Goal: Complete application form

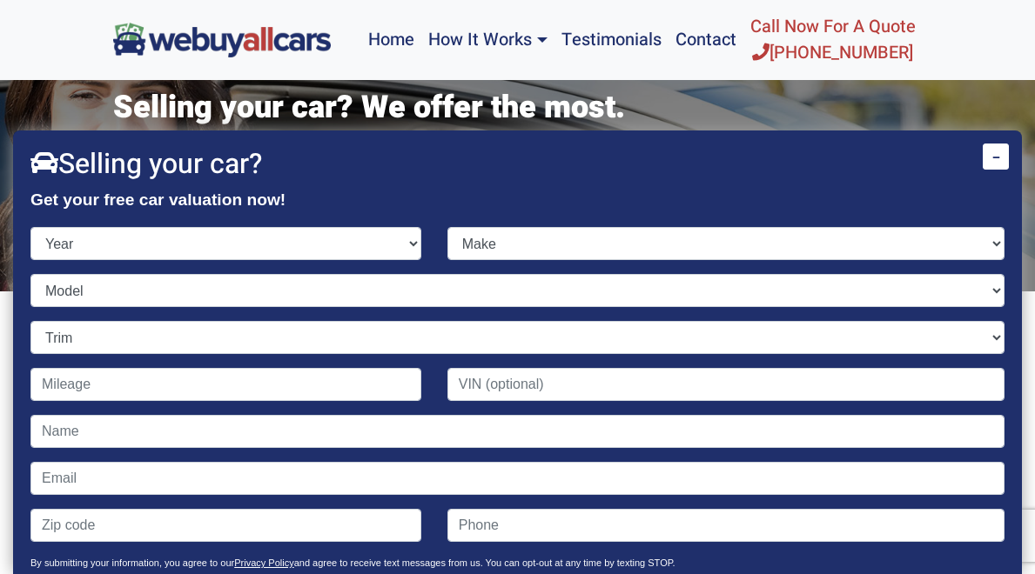
select select "2007"
click at [421, 227] on select "Year [DATE] 2024 2023 2022 2021 2020 2019 2018 2017 2016 2015 2014 2013 2012 20…" at bounding box center [225, 243] width 391 height 33
click at [904, 233] on select "Make Acura Aston [PERSON_NAME] Audi Bentley BMW Bugatti Buick Cadillac Chevrole…" at bounding box center [725, 243] width 557 height 33
select select "Saturn"
click at [838, 227] on select "Make Acura Aston [PERSON_NAME] Audi Bentley BMW Bugatti Buick Cadillac Chevrole…" at bounding box center [725, 243] width 557 height 33
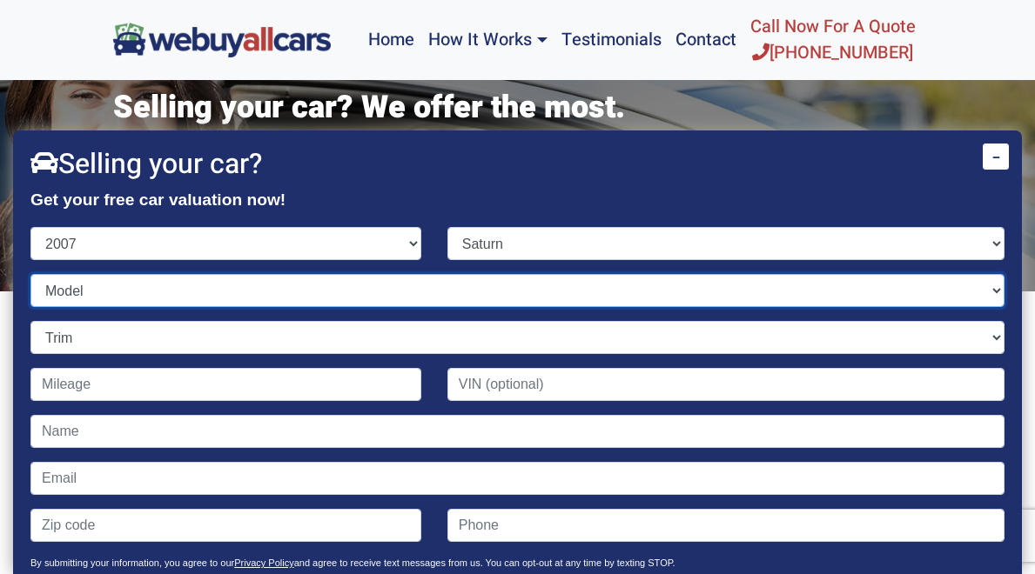
click at [765, 280] on select "Model" at bounding box center [517, 290] width 974 height 33
select select "VUE"
click at [711, 274] on select "Model Aura ION Outlook Relay Sky VUE" at bounding box center [517, 290] width 974 height 33
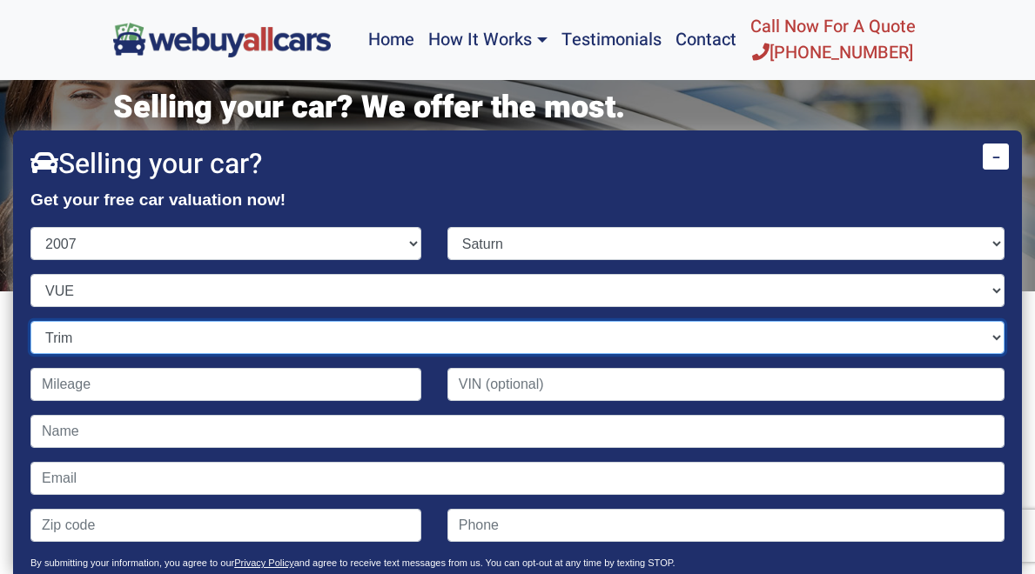
click at [756, 331] on select "Trim 4dr SUV (2.2L 4cyl) 4dr SUV (3.5L 6cyl) 4dr SUV AWD (3.5L 6cyl) Green Line…" at bounding box center [517, 337] width 974 height 33
select select "4dr SUV (2.2L 4cyl)"
click at [711, 321] on select "Trim 4dr SUV (2.2L 4cyl) 4dr SUV (3.5L 6cyl) 4dr SUV AWD (3.5L 6cyl) Green Line…" at bounding box center [517, 337] width 974 height 33
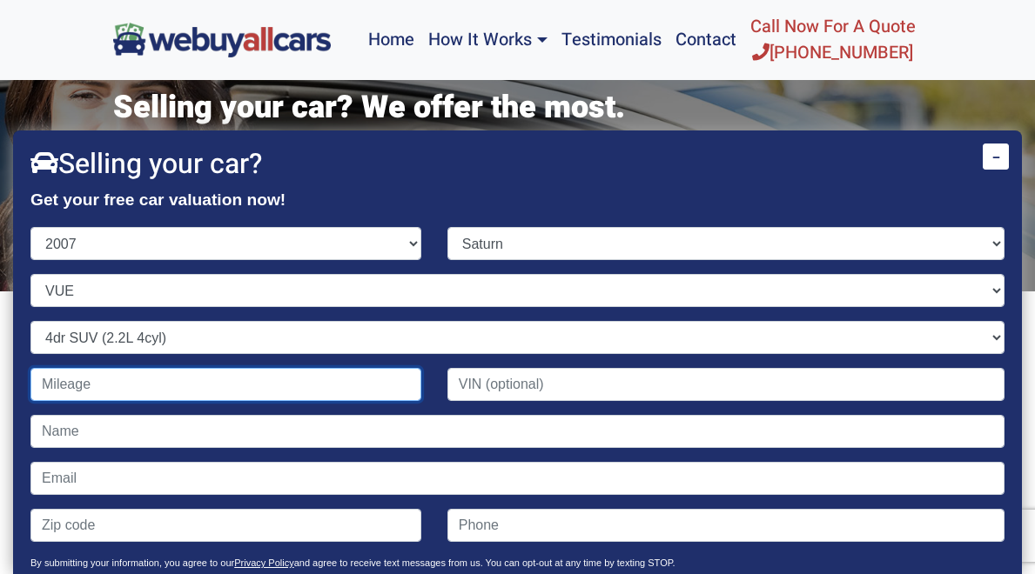
click at [421, 372] on input "Contact form" at bounding box center [225, 384] width 391 height 33
type input "40,000"
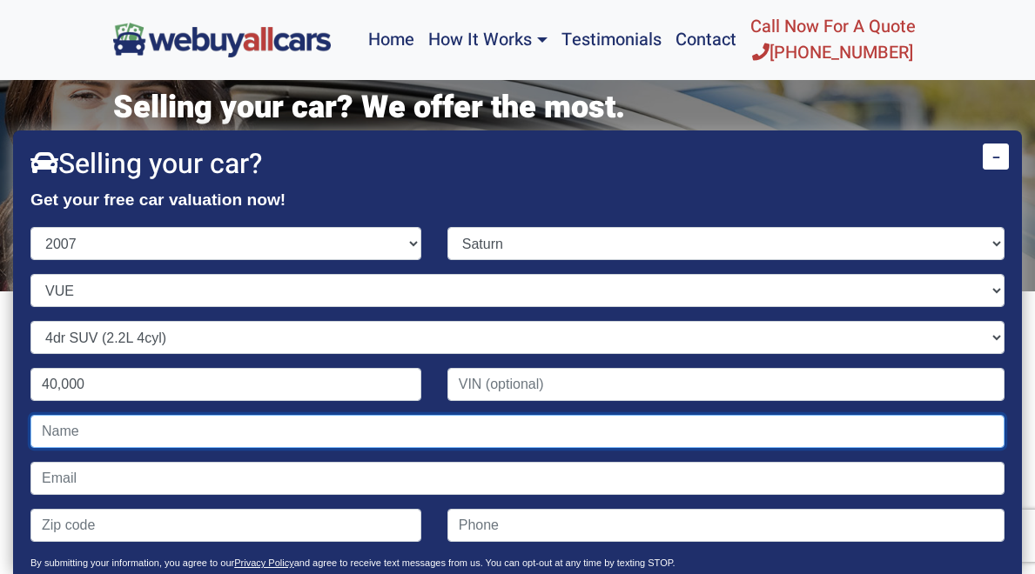
click at [747, 425] on input "Contact form" at bounding box center [517, 431] width 974 height 33
type input "[PERSON_NAME]"
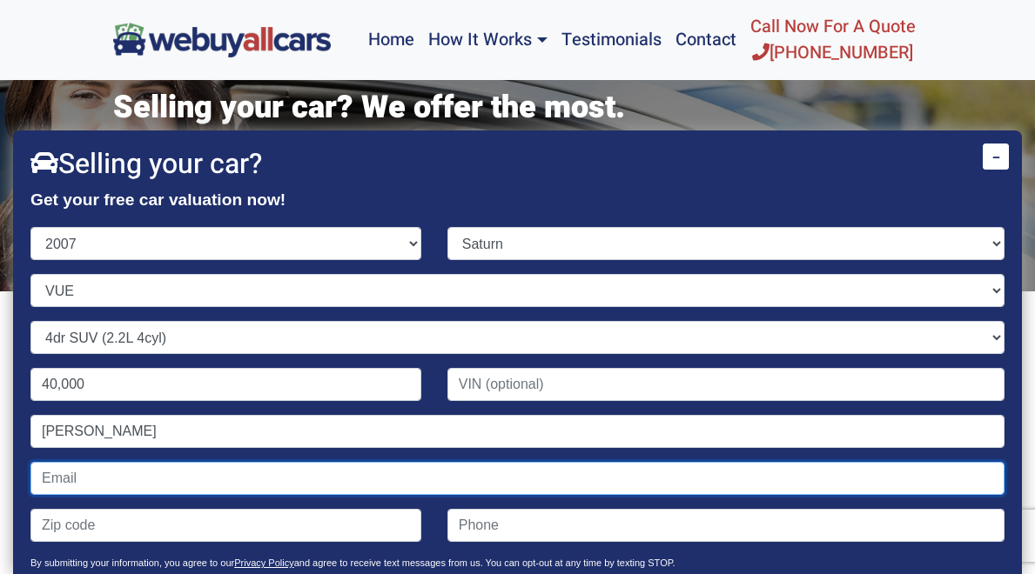
click at [760, 470] on input "Contact form" at bounding box center [517, 478] width 974 height 33
type input "[EMAIL_ADDRESS][DOMAIN_NAME]"
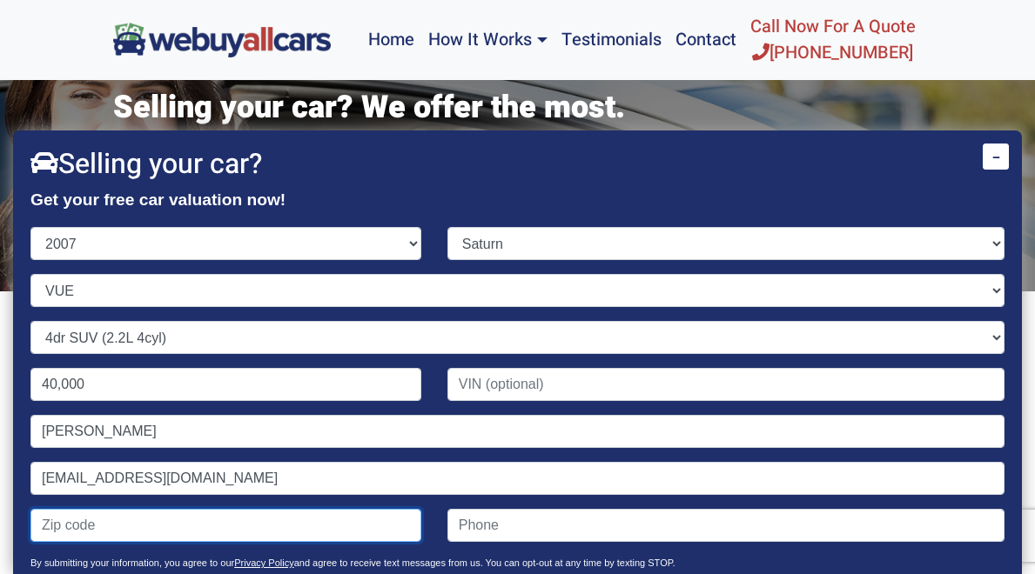
click at [421, 524] on input "Contact form" at bounding box center [225, 525] width 391 height 33
type input "19055"
click at [847, 526] on input "(" at bounding box center [725, 525] width 557 height 33
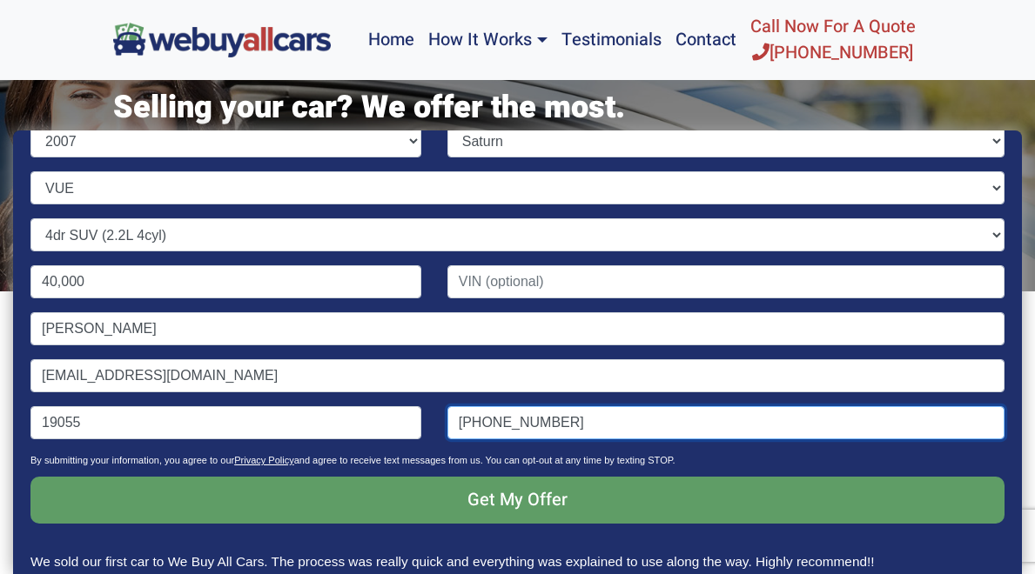
scroll to position [116, 0]
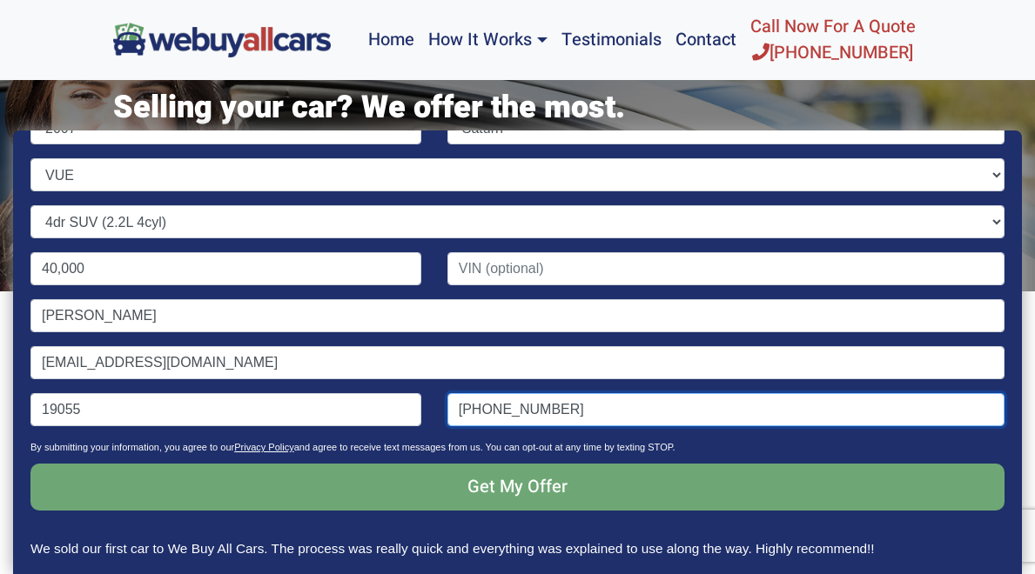
type input "[PHONE_NUMBER]"
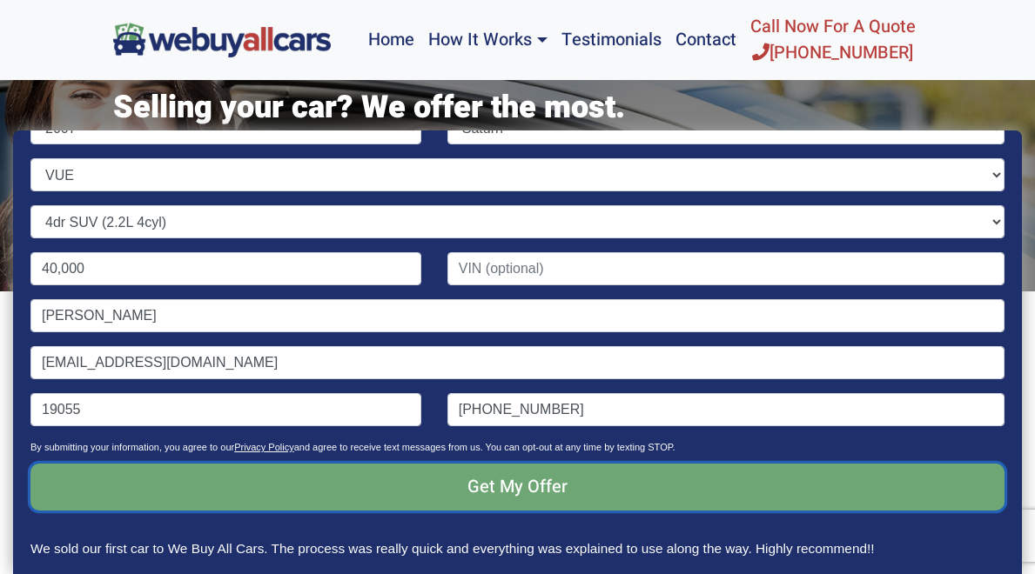
click at [831, 508] on input "Get My Offer" at bounding box center [517, 487] width 974 height 47
